Goal: Task Accomplishment & Management: Use online tool/utility

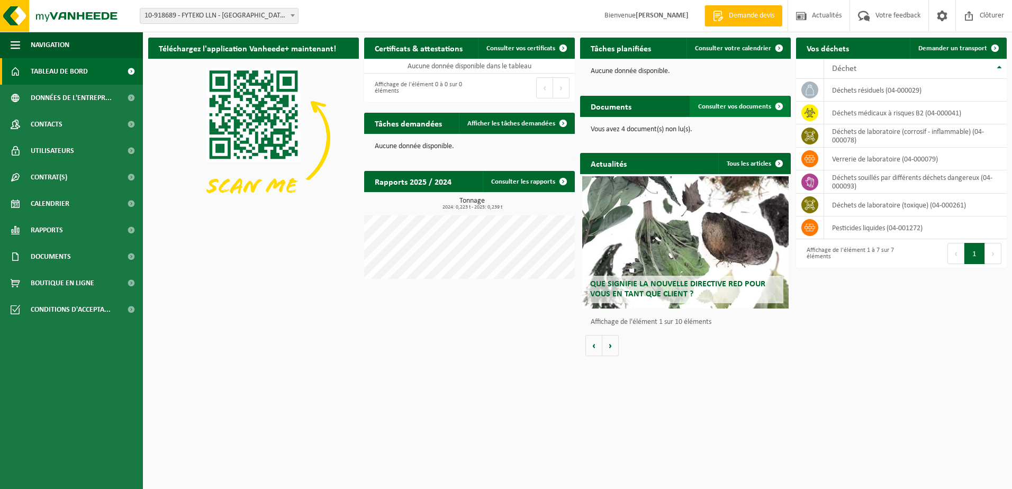
click at [708, 102] on link "Consulter vos documents" at bounding box center [739, 106] width 100 height 21
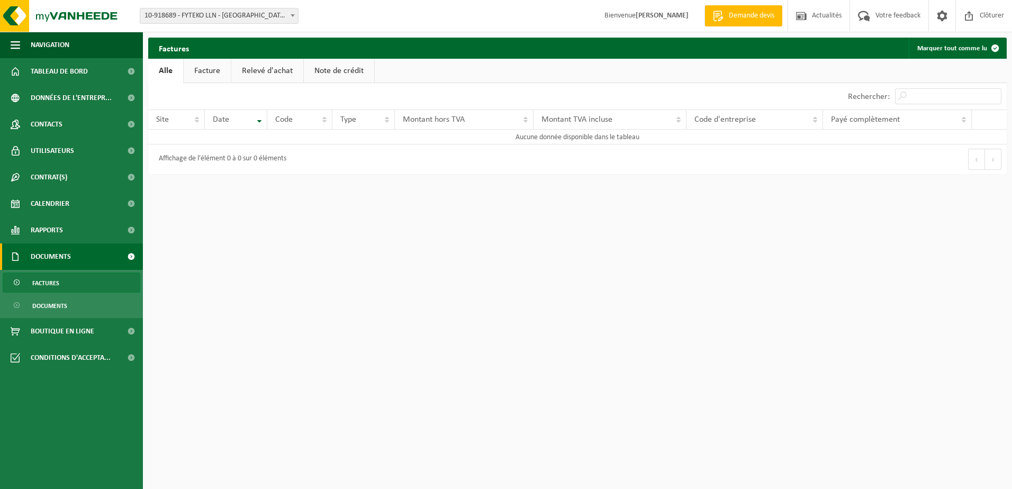
click at [204, 76] on link "Facture" at bounding box center [207, 71] width 47 height 24
click at [272, 74] on link "Relevé d'achat" at bounding box center [268, 71] width 72 height 24
click at [313, 70] on link "Note de crédit" at bounding box center [340, 71] width 70 height 24
click at [172, 79] on link "Alle" at bounding box center [165, 71] width 34 height 24
click at [54, 46] on span "Navigation" at bounding box center [50, 45] width 39 height 26
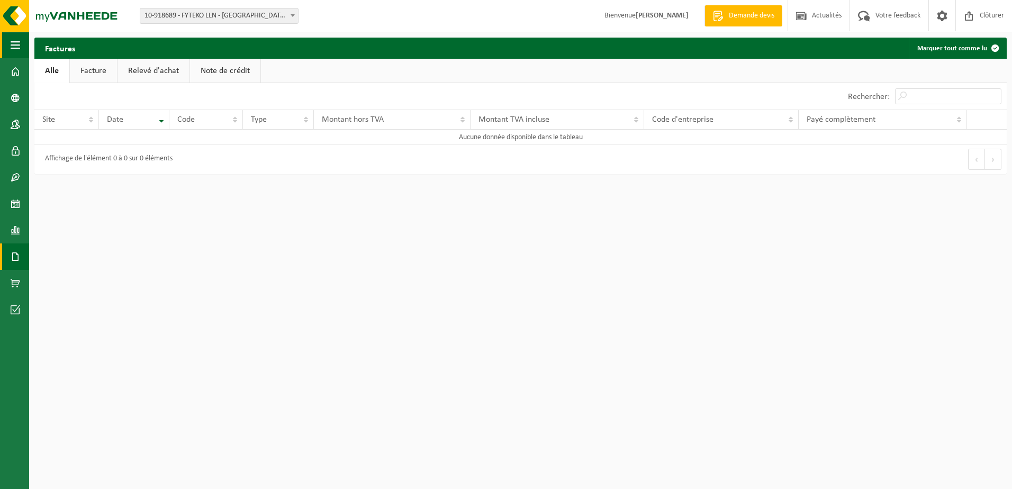
click at [15, 49] on span "button" at bounding box center [16, 45] width 10 height 26
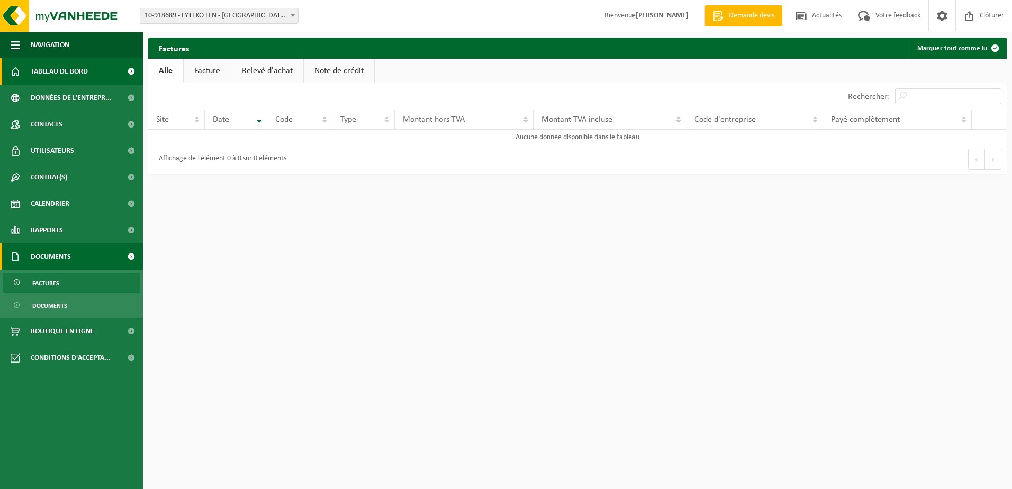
click at [44, 65] on span "Tableau de bord" at bounding box center [59, 71] width 57 height 26
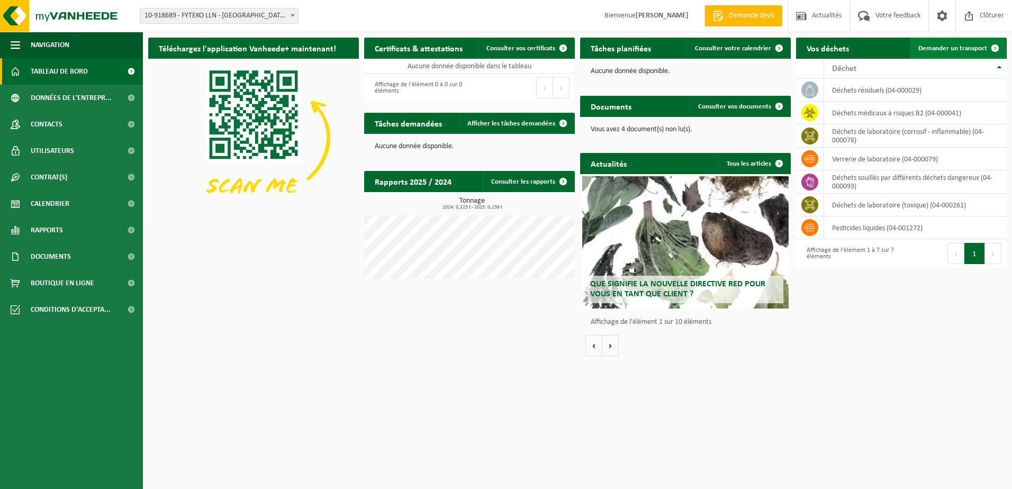
click at [944, 49] on span "Demander un transport" at bounding box center [952, 48] width 69 height 7
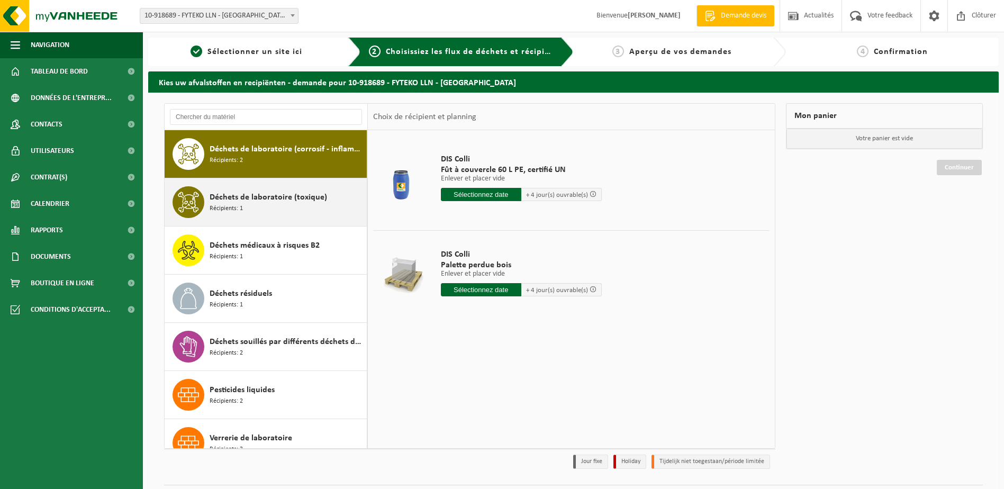
click at [274, 208] on div "Déchets de laboratoire (toxique) Récipients: 1" at bounding box center [286, 202] width 154 height 32
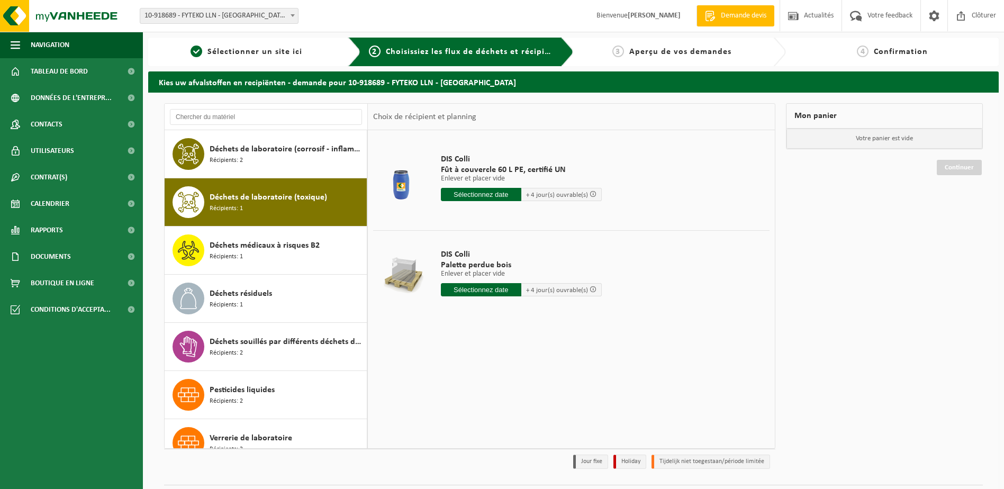
scroll to position [19, 0]
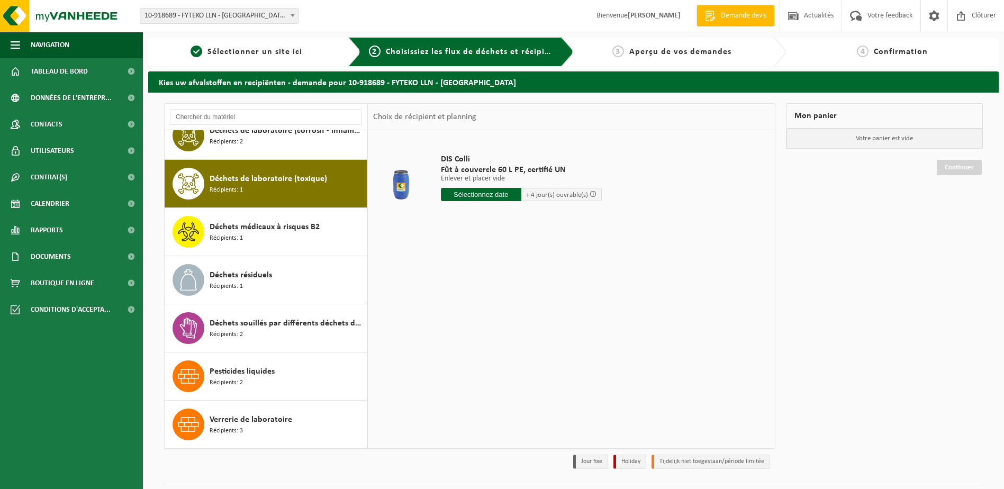
click at [491, 195] on input "text" at bounding box center [481, 194] width 80 height 13
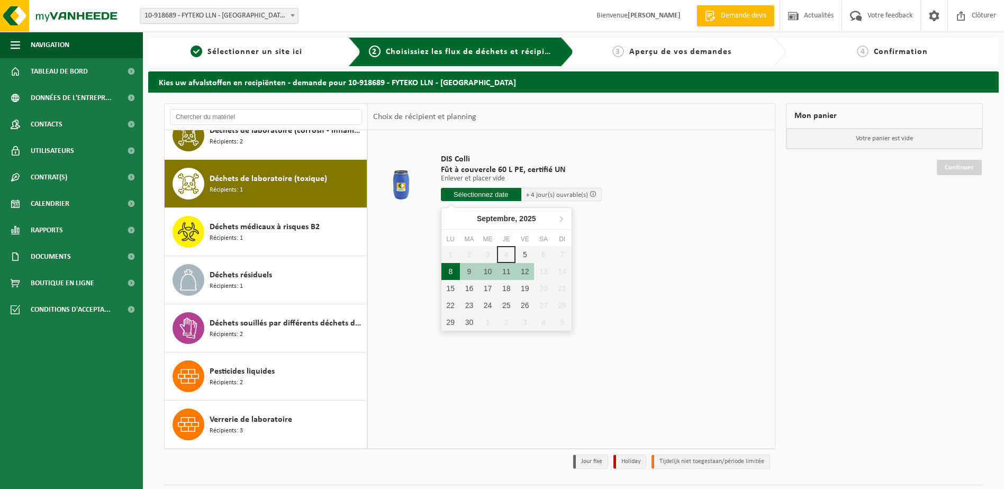
click at [443, 271] on div "8" at bounding box center [450, 271] width 19 height 17
type input "à partir de 2025-09-08"
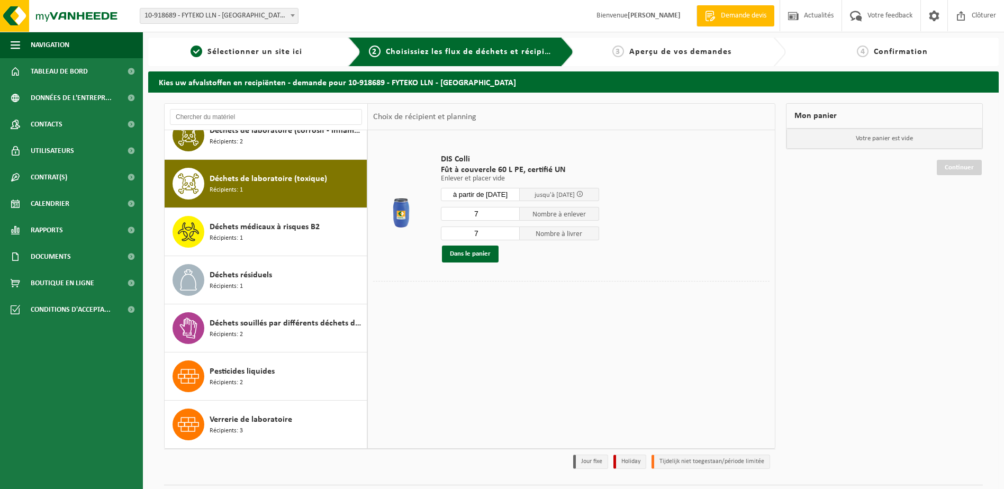
drag, startPoint x: 470, startPoint y: 212, endPoint x: 487, endPoint y: 209, distance: 17.1
click at [487, 209] on input "7" at bounding box center [480, 214] width 79 height 14
type input "1"
drag, startPoint x: 467, startPoint y: 232, endPoint x: 482, endPoint y: 232, distance: 15.3
click at [482, 232] on input "7" at bounding box center [480, 233] width 79 height 14
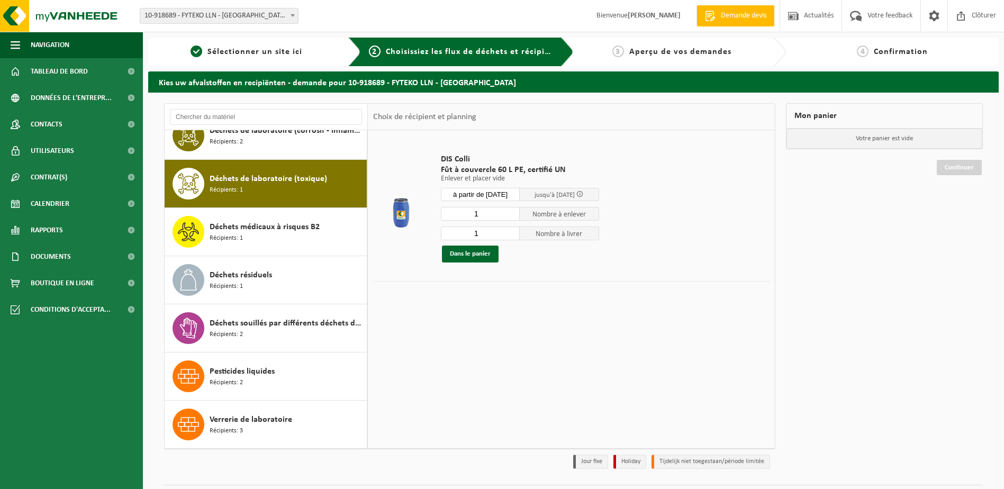
drag, startPoint x: 492, startPoint y: 230, endPoint x: 471, endPoint y: 238, distance: 22.8
click at [471, 238] on input "1" at bounding box center [480, 233] width 79 height 14
type input "2"
click at [665, 243] on td "DIS Colli Fût à couvercle 60 L PE, certifié UN Enlever et placer vide Enlever e…" at bounding box center [601, 207] width 337 height 145
click at [485, 252] on button "Dans le panier" at bounding box center [470, 253] width 57 height 17
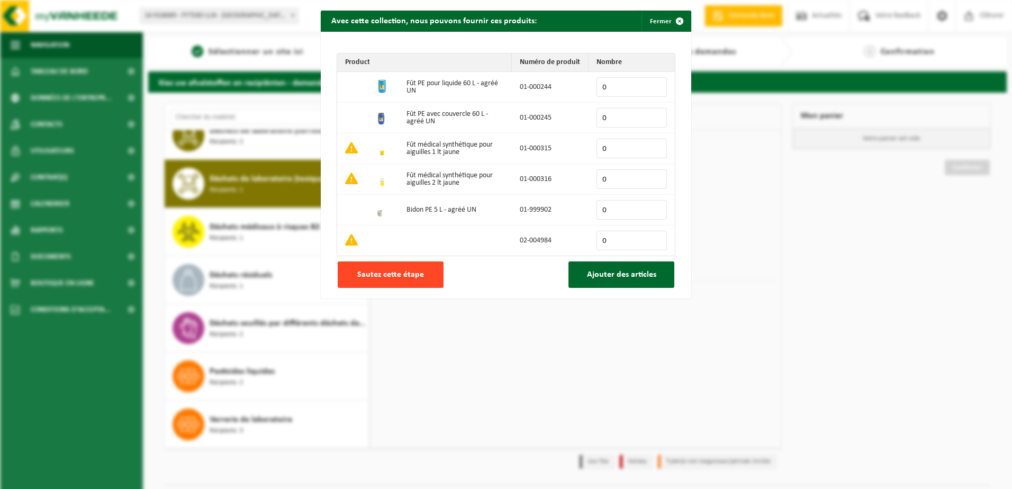
click at [384, 272] on span "Sautez cette étape" at bounding box center [390, 274] width 67 height 8
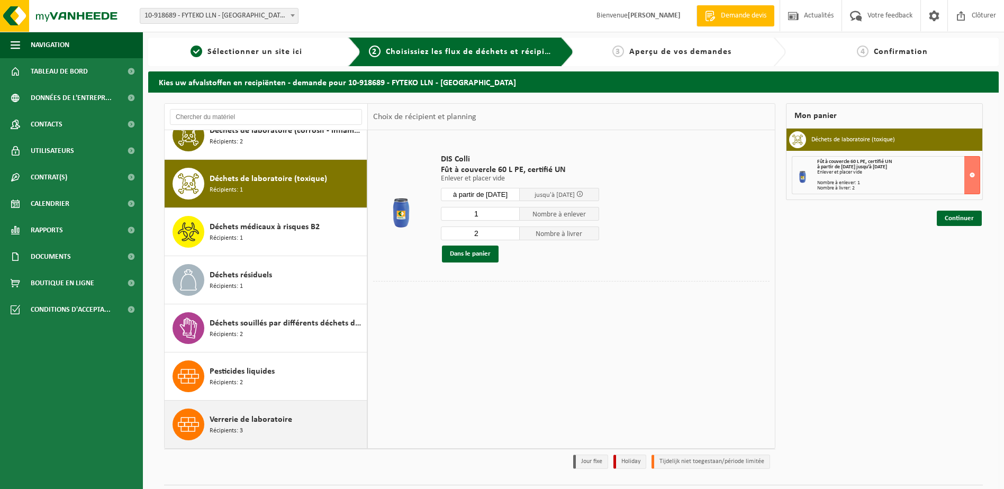
drag, startPoint x: 238, startPoint y: 436, endPoint x: 221, endPoint y: 439, distance: 17.2
click at [222, 439] on div "Verrerie de laboratoire Récipients: 3" at bounding box center [286, 424] width 154 height 32
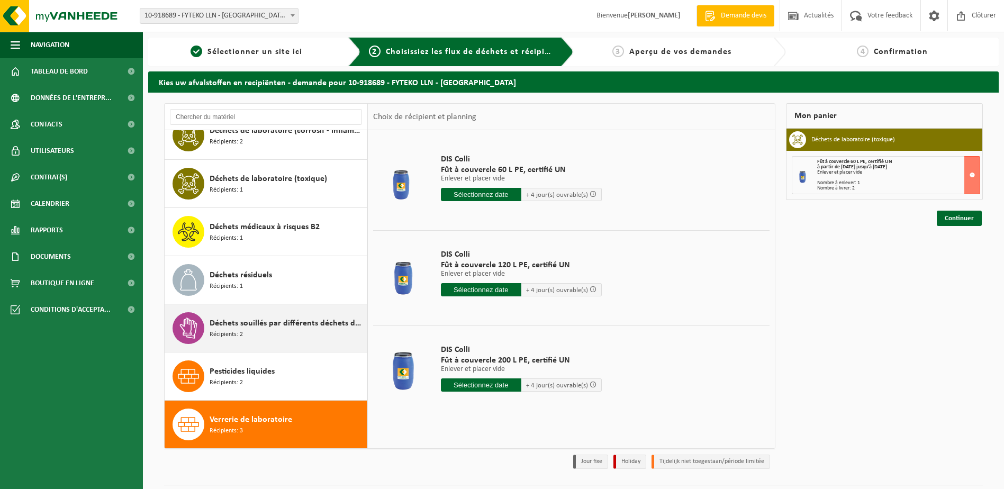
scroll to position [0, 0]
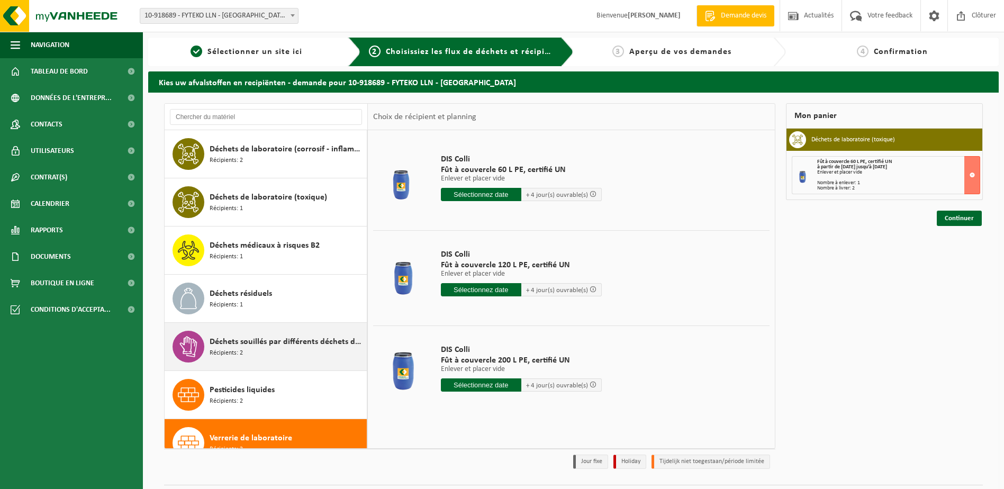
click at [281, 359] on div "Déchets souillés par différents déchets dangereux Récipients: 2" at bounding box center [286, 347] width 154 height 32
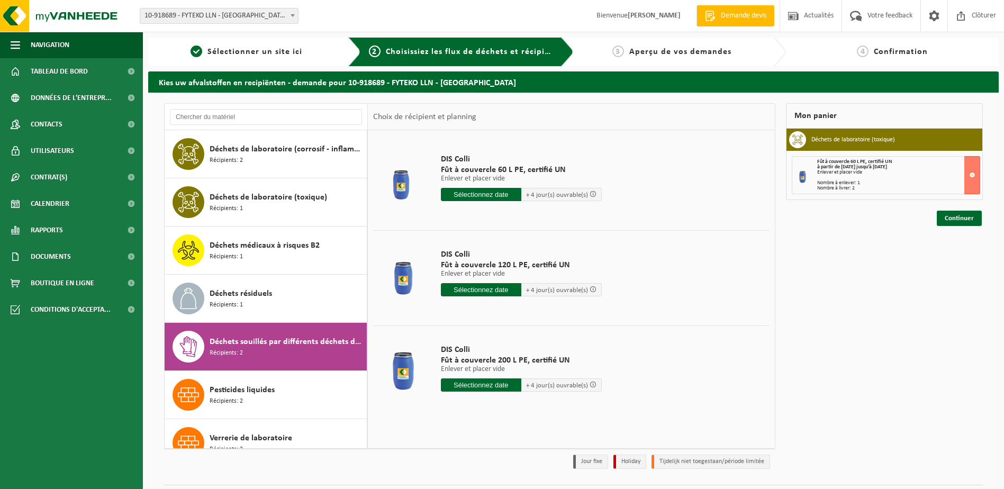
scroll to position [19, 0]
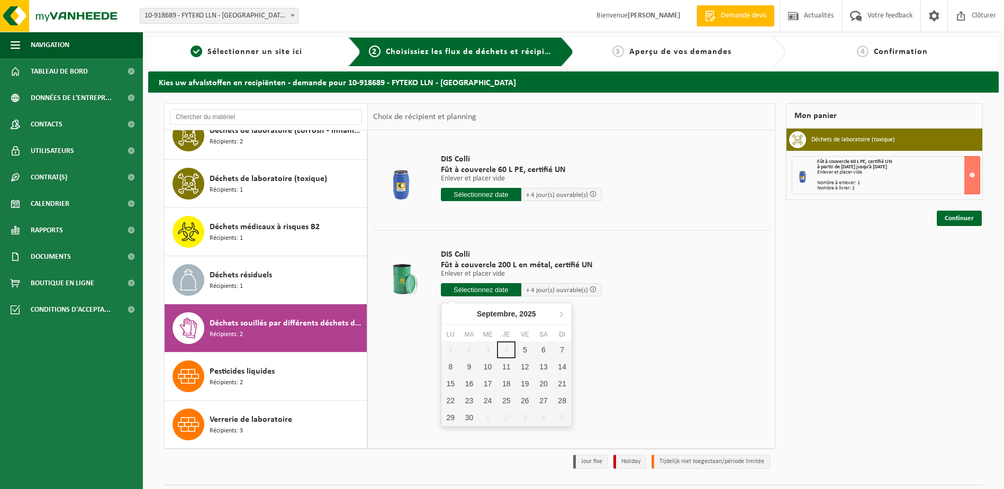
click at [493, 290] on input "text" at bounding box center [481, 289] width 80 height 13
click at [451, 371] on div "8" at bounding box center [450, 366] width 19 height 17
type input "à partir de 2025-09-08"
type input "2025-09-08"
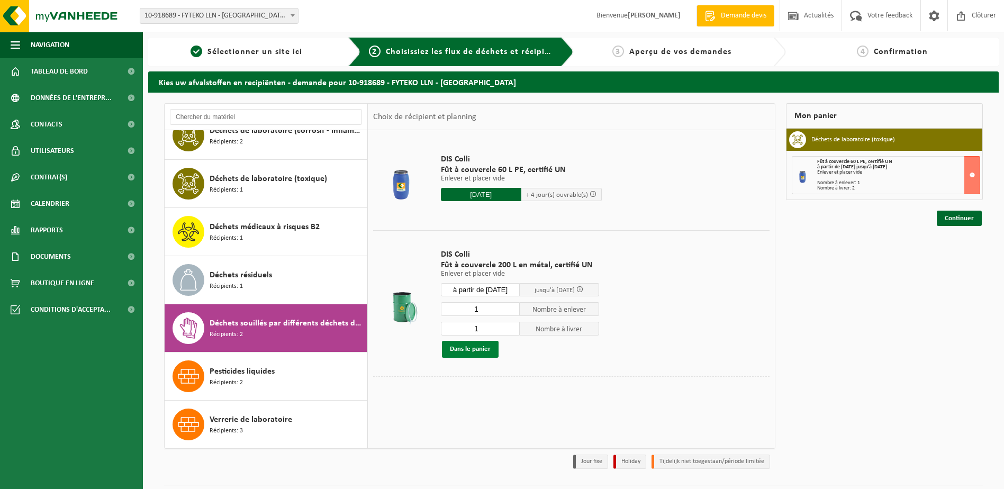
click at [480, 353] on button "Dans le panier" at bounding box center [470, 349] width 57 height 17
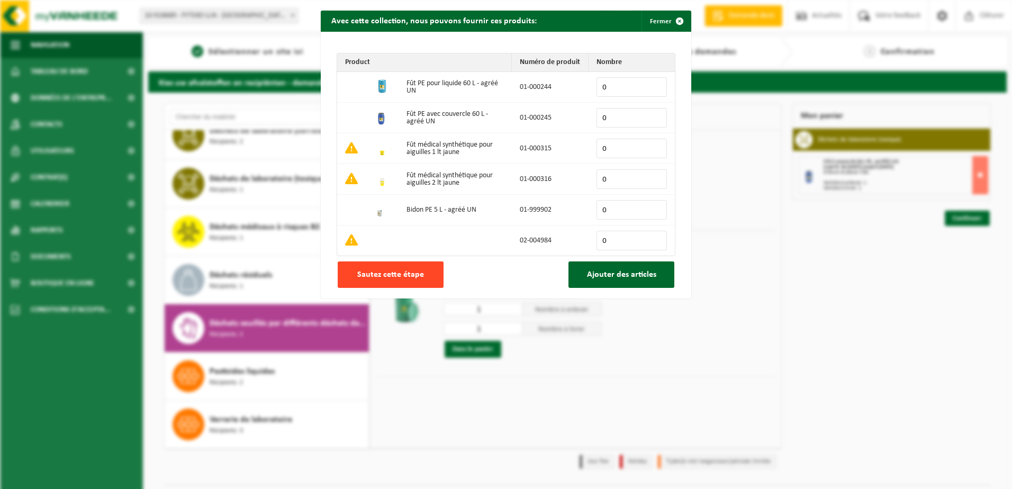
click at [413, 279] on span "Sautez cette étape" at bounding box center [390, 274] width 67 height 8
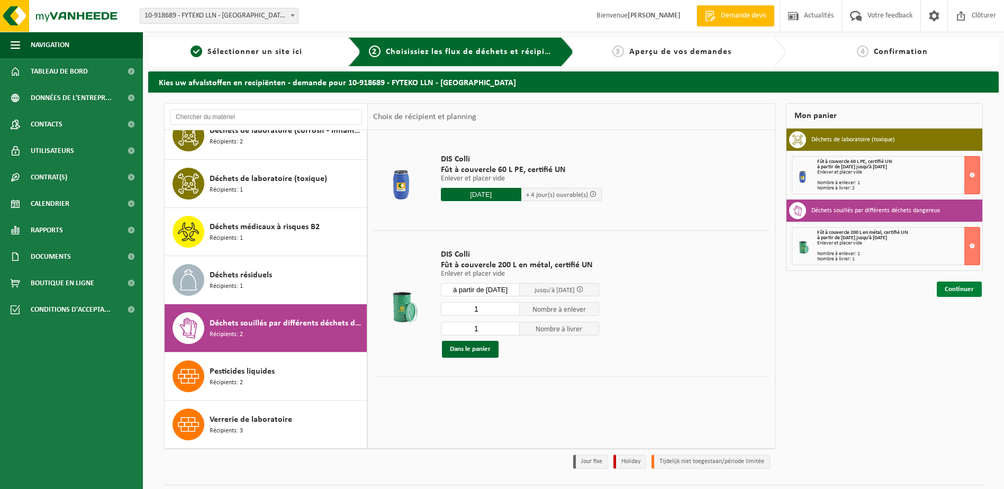
click at [972, 290] on link "Continuer" at bounding box center [958, 288] width 45 height 15
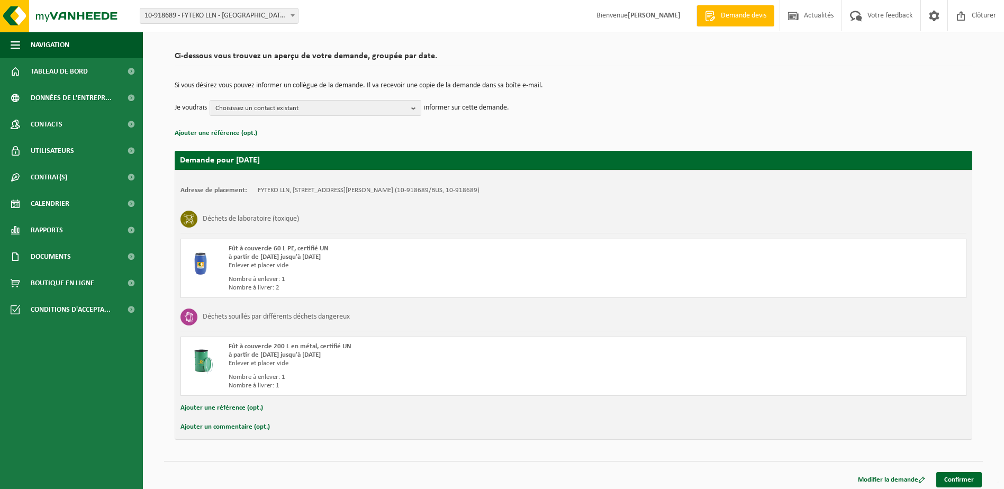
scroll to position [71, 0]
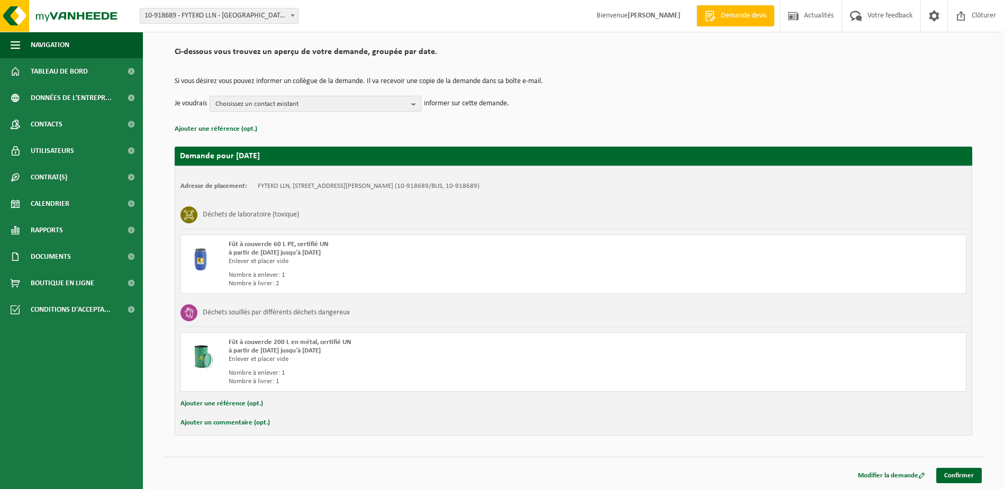
click at [231, 99] on span "Choisissez un contact existant" at bounding box center [311, 104] width 192 height 16
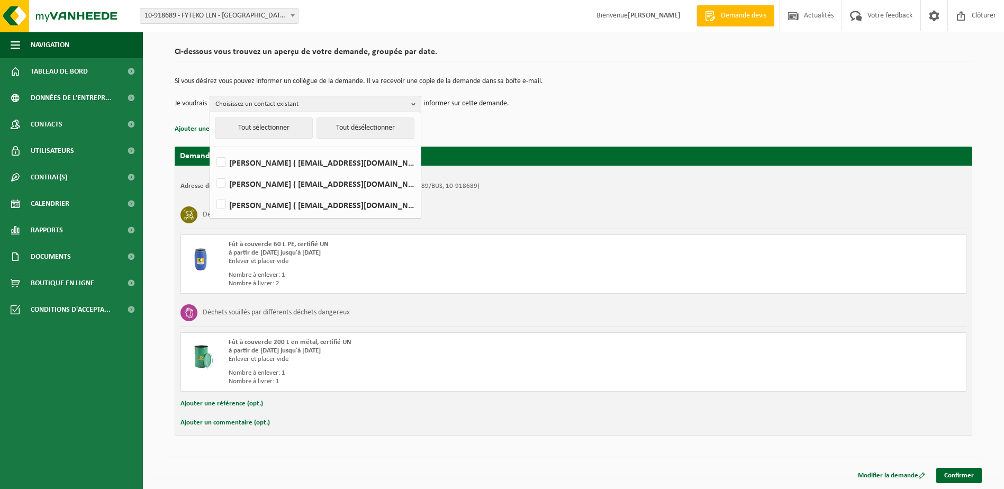
click at [557, 133] on p "Ajouter une référence (opt.)" at bounding box center [573, 129] width 797 height 14
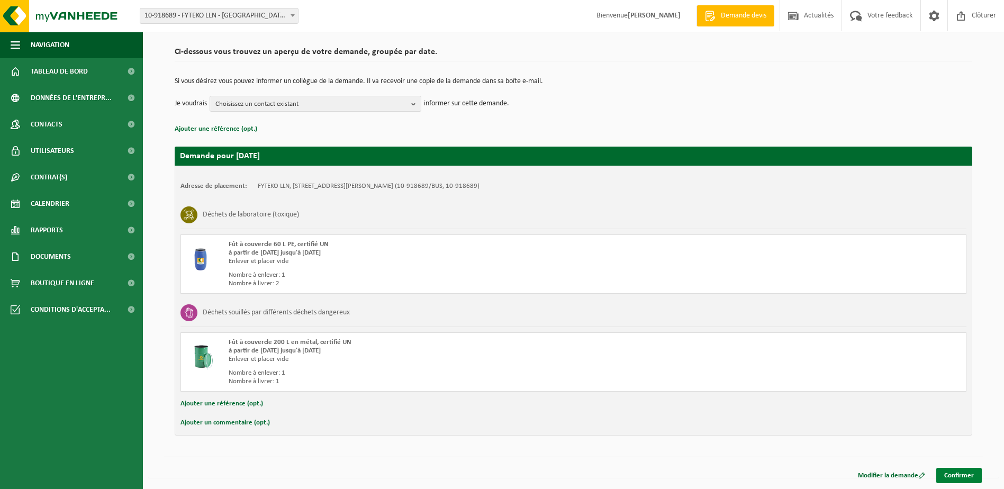
click at [958, 480] on link "Confirmer" at bounding box center [958, 475] width 45 height 15
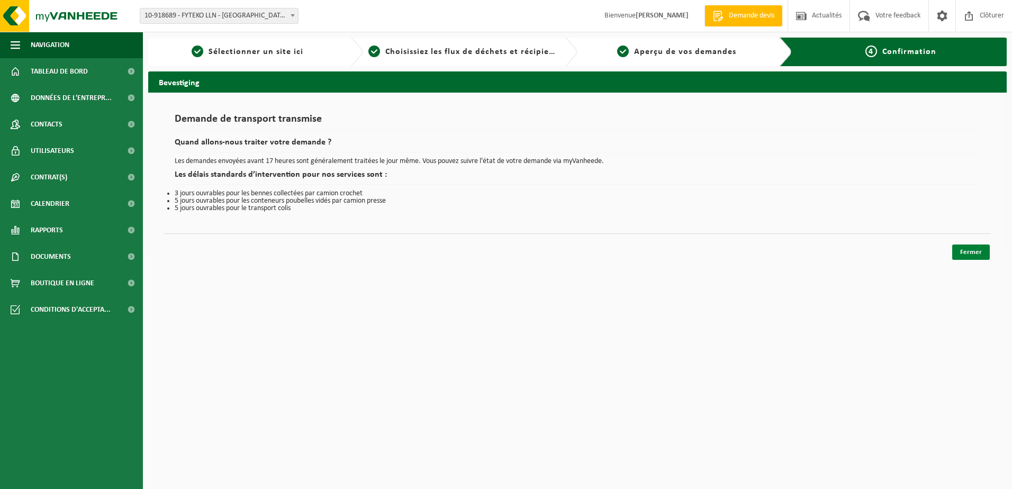
click at [971, 259] on link "Fermer" at bounding box center [971, 251] width 38 height 15
